Goal: Task Accomplishment & Management: Manage account settings

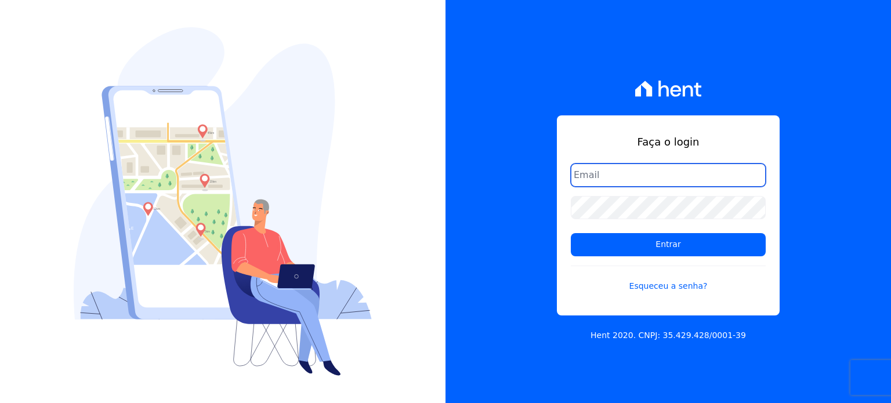
click at [620, 176] on input "email" at bounding box center [668, 175] width 195 height 23
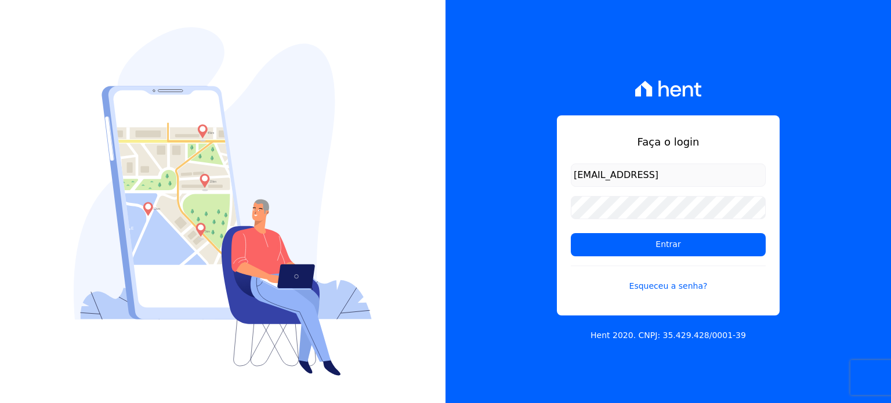
type input "[EMAIL_ADDRESS][DOMAIN_NAME]"
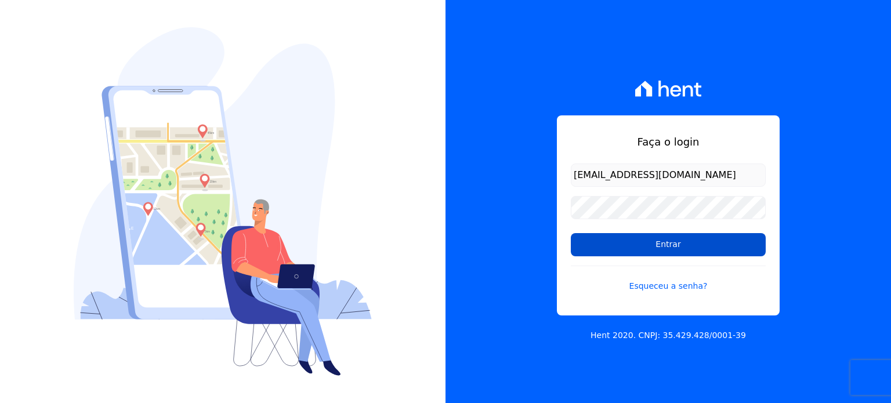
click at [599, 248] on input "Entrar" at bounding box center [668, 244] width 195 height 23
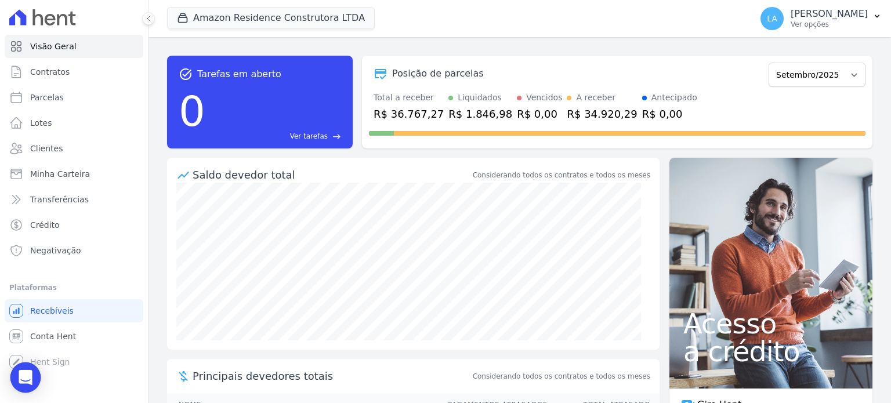
click at [16, 382] on div "Open Intercom Messenger" at bounding box center [25, 378] width 31 height 31
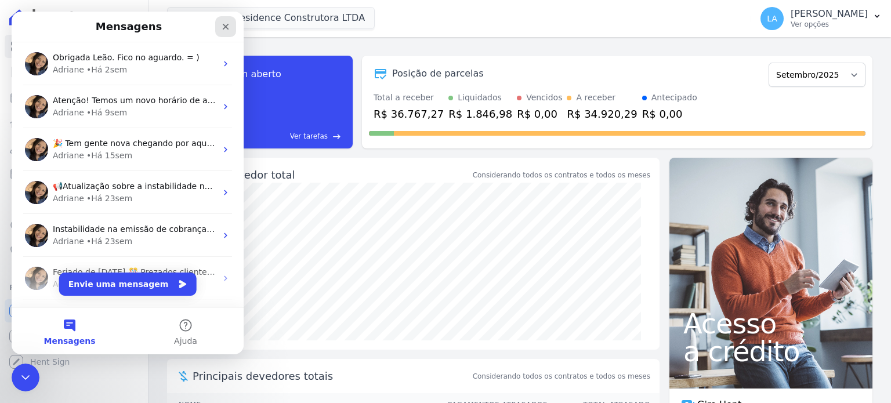
click at [227, 27] on icon "Fechar" at bounding box center [225, 26] width 9 height 9
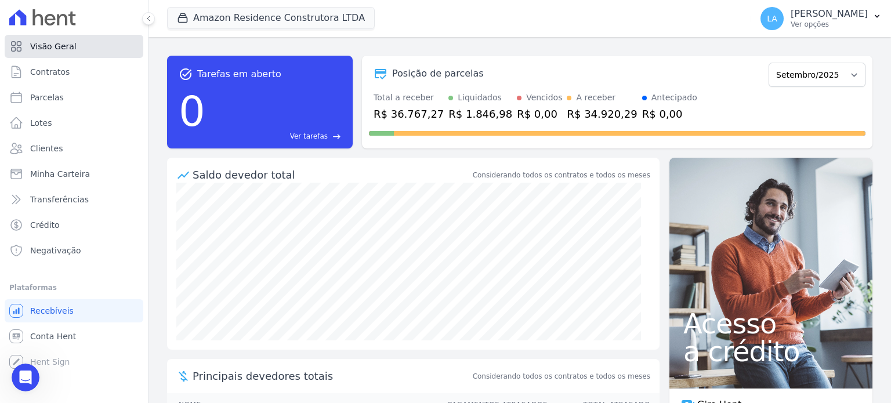
click at [93, 49] on link "Visão Geral" at bounding box center [74, 46] width 139 height 23
click at [56, 336] on span "Conta Hent" at bounding box center [53, 337] width 46 height 12
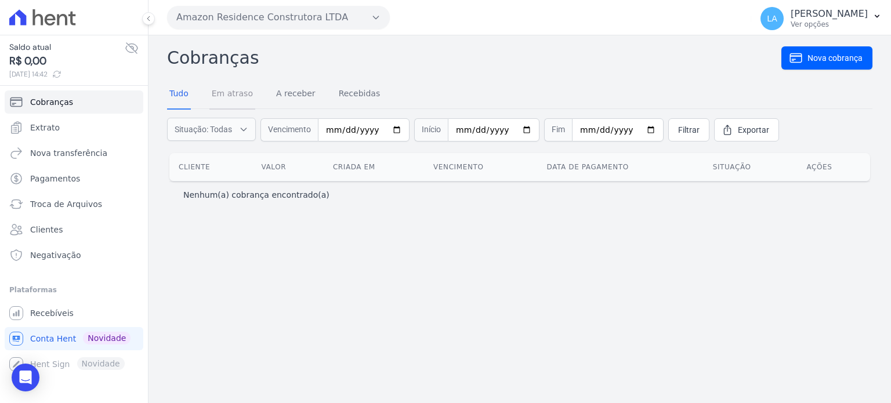
click at [241, 93] on link "Em atraso" at bounding box center [232, 95] width 46 height 30
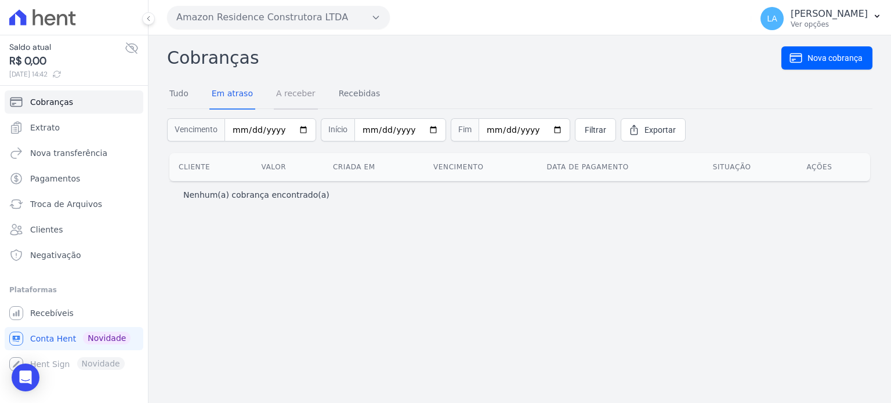
click at [288, 96] on link "A receber" at bounding box center [296, 95] width 44 height 30
click at [357, 92] on link "Recebidas" at bounding box center [360, 95] width 46 height 30
click at [99, 338] on span "Novidade" at bounding box center [107, 338] width 48 height 13
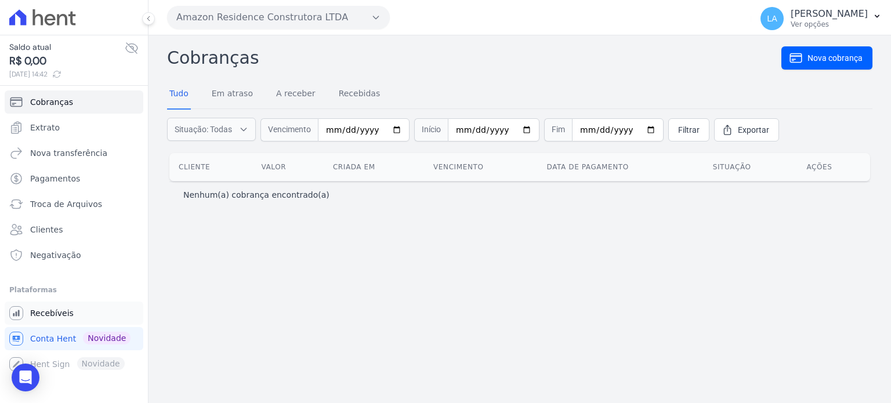
click at [52, 312] on span "Recebíveis" at bounding box center [52, 314] width 44 height 12
